Goal: Task Accomplishment & Management: Manage account settings

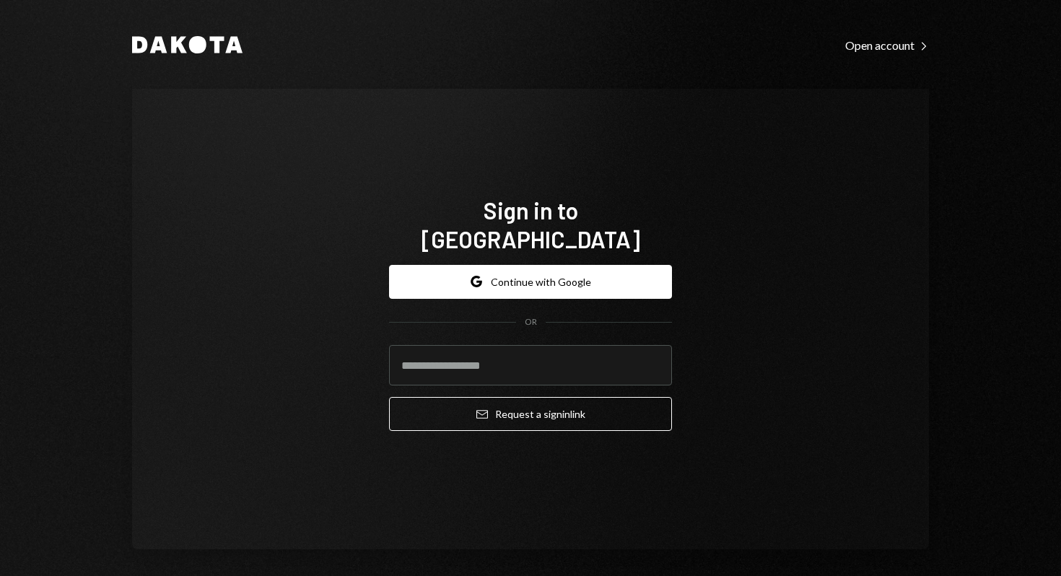
type input "**********"
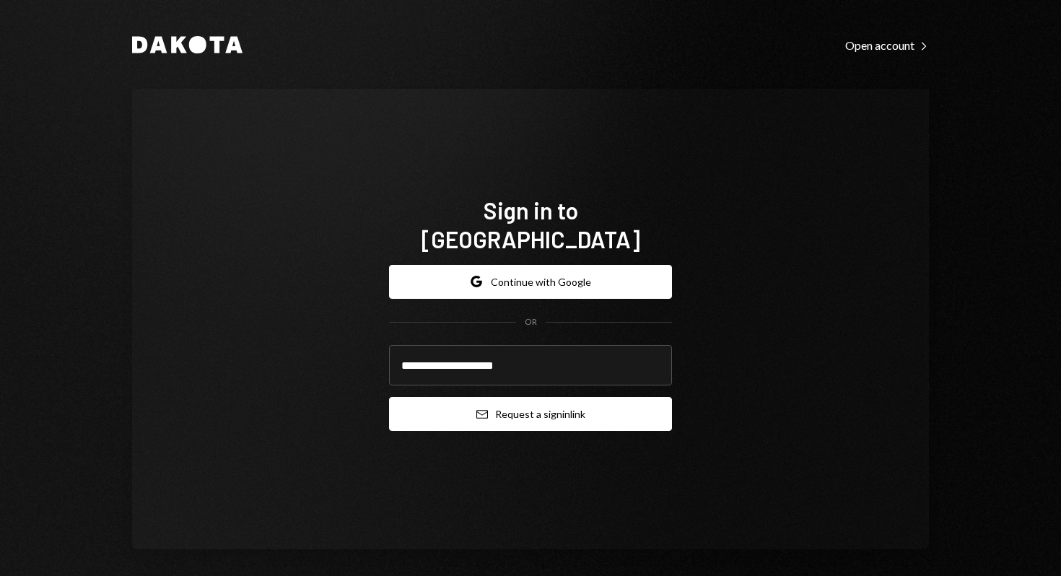
click at [543, 397] on button "Email Request a sign in link" at bounding box center [530, 414] width 283 height 34
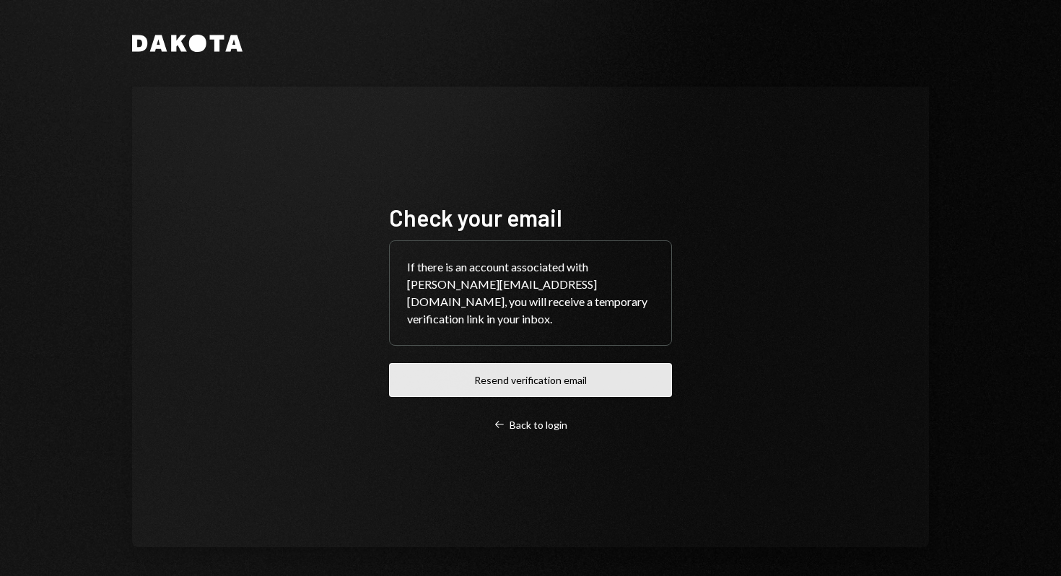
click at [542, 375] on button "Resend verification email" at bounding box center [530, 380] width 283 height 34
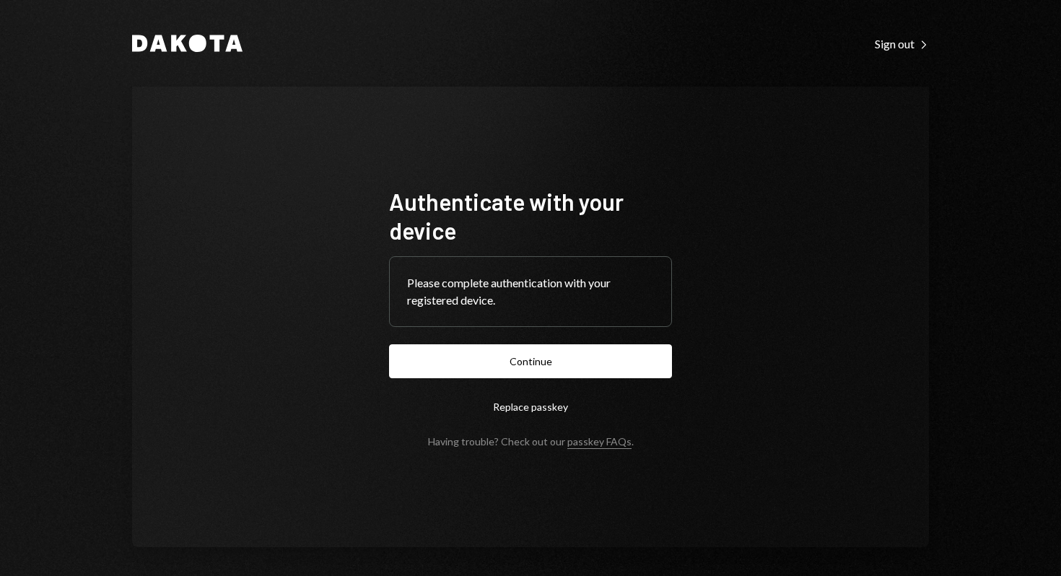
scroll to position [6, 0]
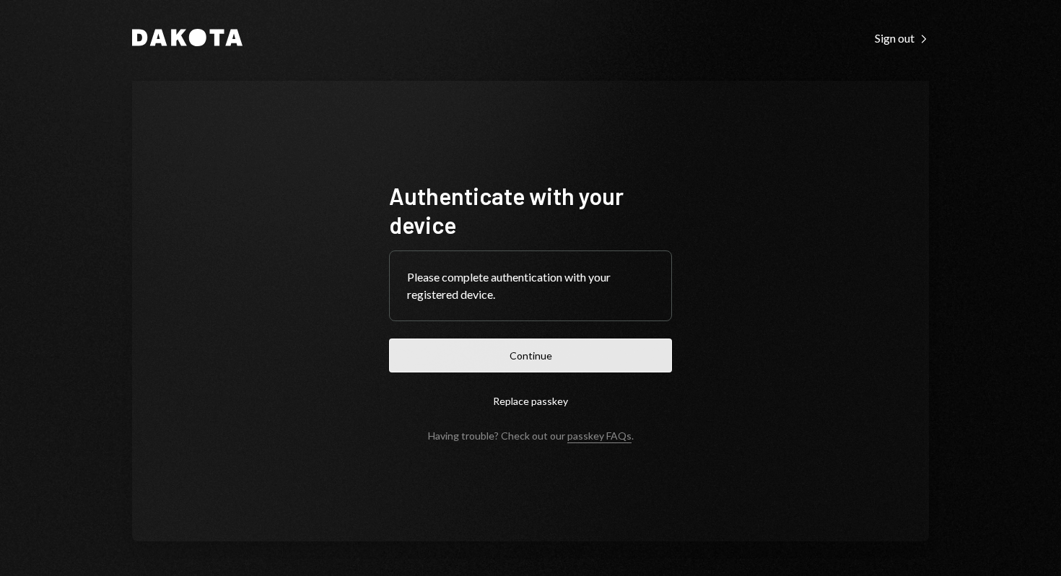
click at [580, 357] on button "Continue" at bounding box center [530, 355] width 283 height 34
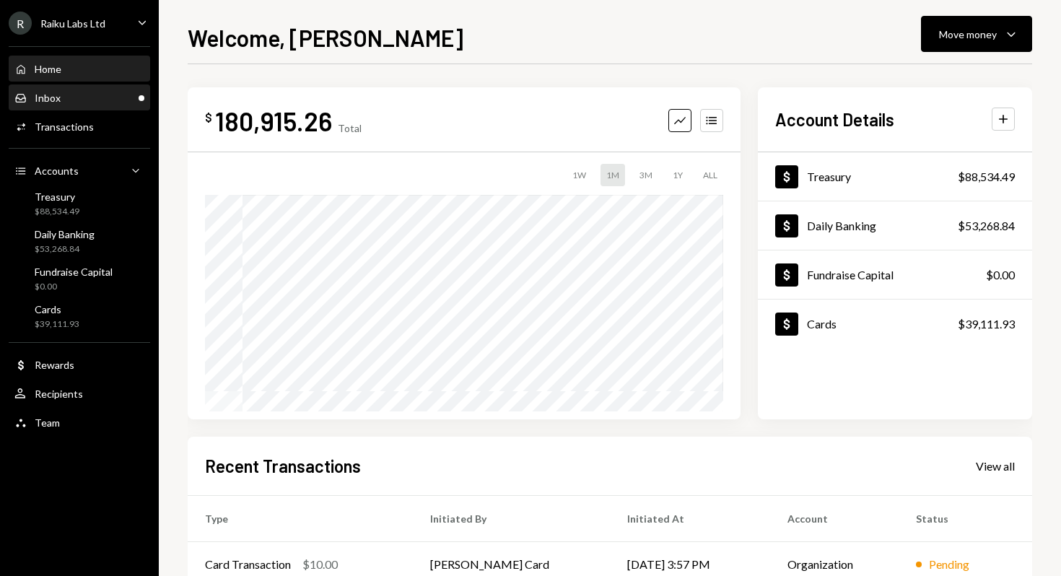
click at [51, 97] on div "Inbox" at bounding box center [48, 98] width 26 height 12
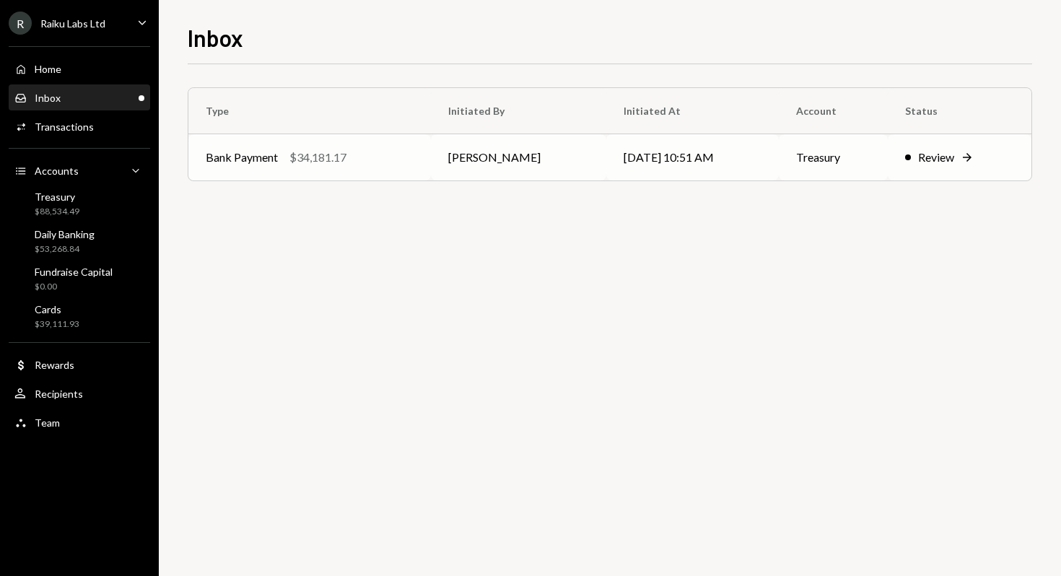
click at [669, 165] on td "[DATE] 10:51 AM" at bounding box center [692, 157] width 172 height 46
